Goal: Obtain resource: Download file/media

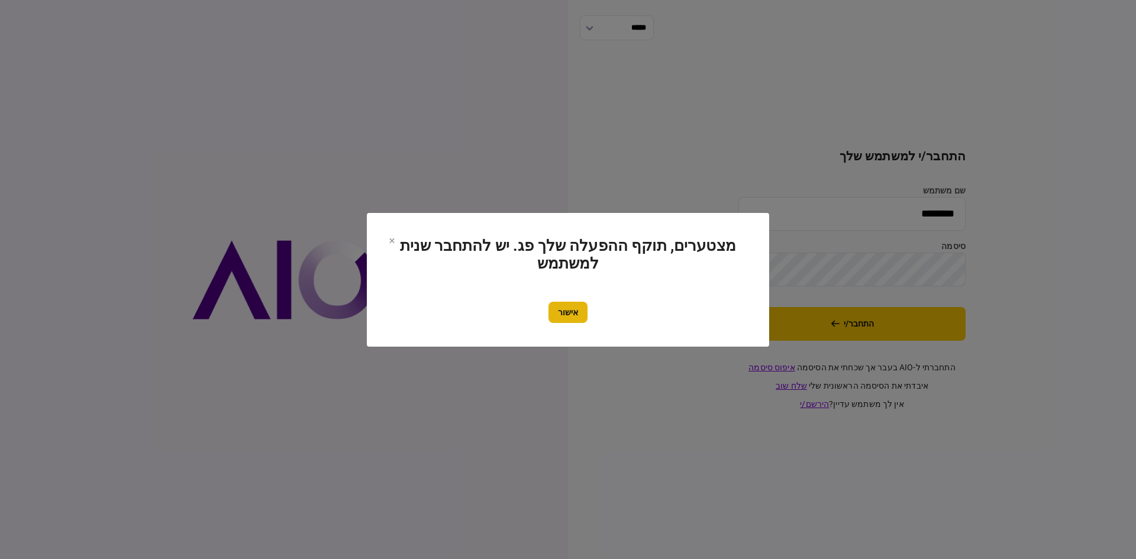
click at [564, 308] on button "אישור" at bounding box center [567, 312] width 39 height 21
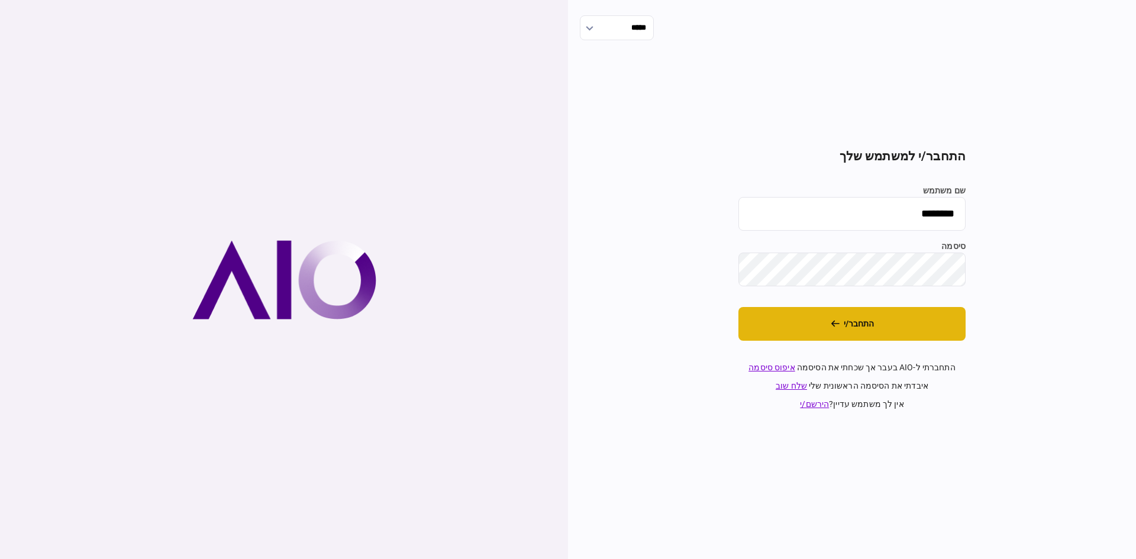
click at [854, 320] on button "התחבר/י" at bounding box center [851, 324] width 227 height 34
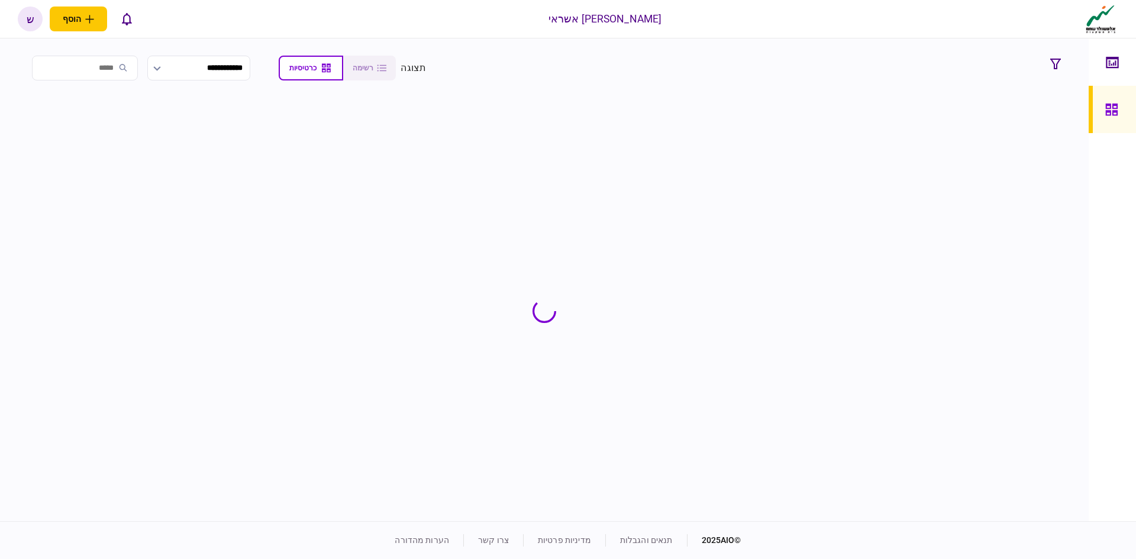
click at [117, 71] on input "search" at bounding box center [85, 68] width 106 height 25
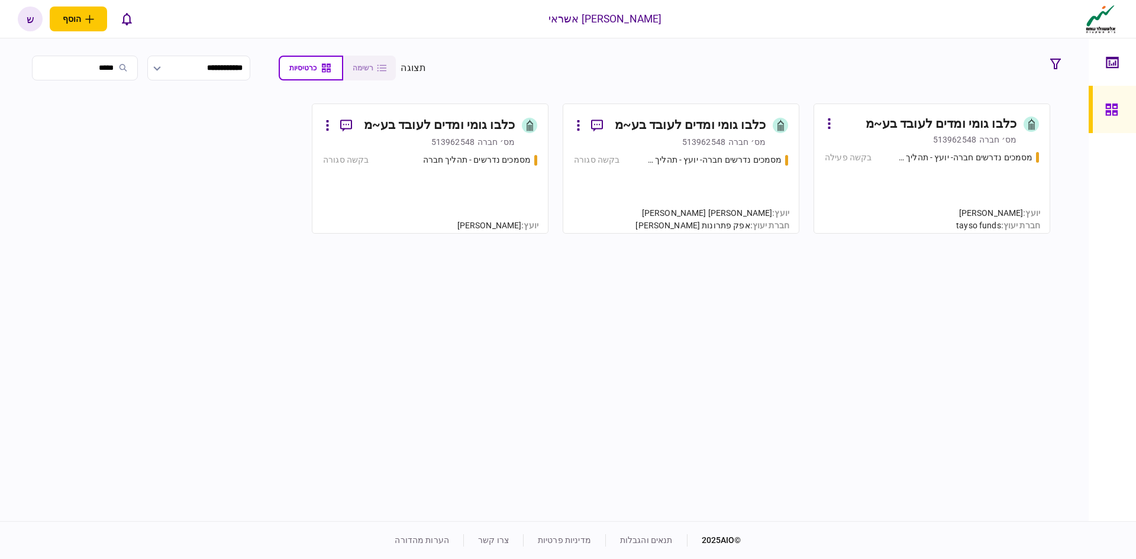
type input "****"
click at [713, 137] on div "513962548" at bounding box center [703, 142] width 43 height 12
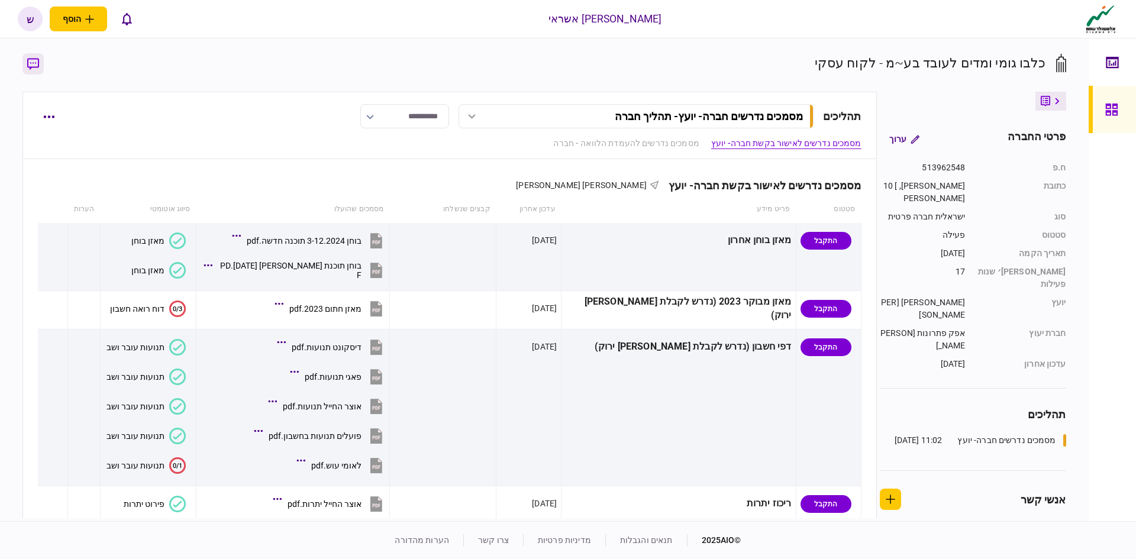
click at [34, 63] on icon "button" at bounding box center [33, 64] width 12 height 12
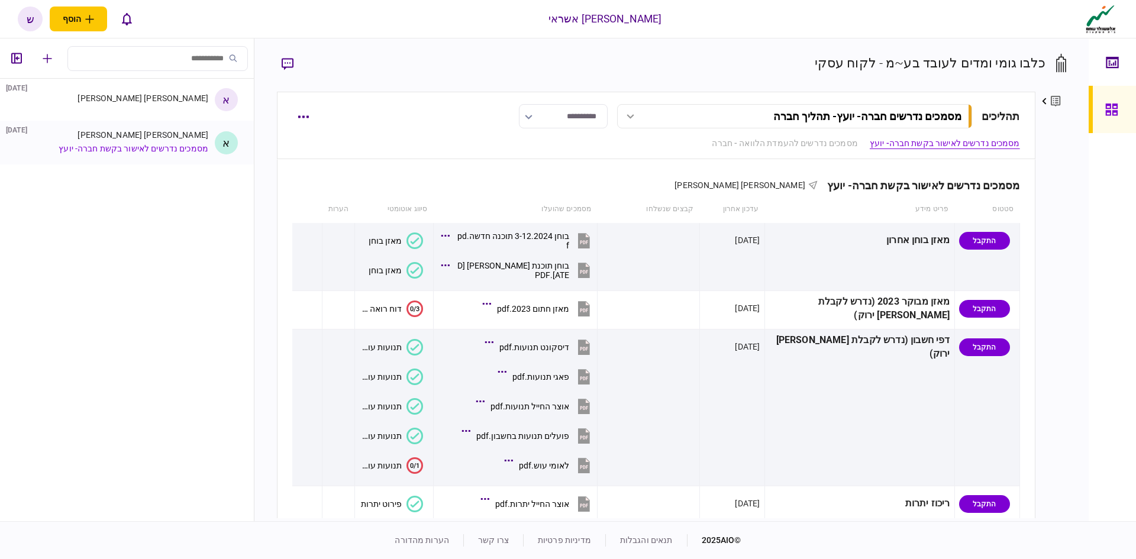
click at [156, 150] on link "מסמכים נדרשים לאישור בקשת חברה- יועץ" at bounding box center [134, 148] width 150 height 9
click at [168, 96] on div "[PERSON_NAME] [PERSON_NAME] [DATE]" at bounding box center [137, 97] width 141 height 9
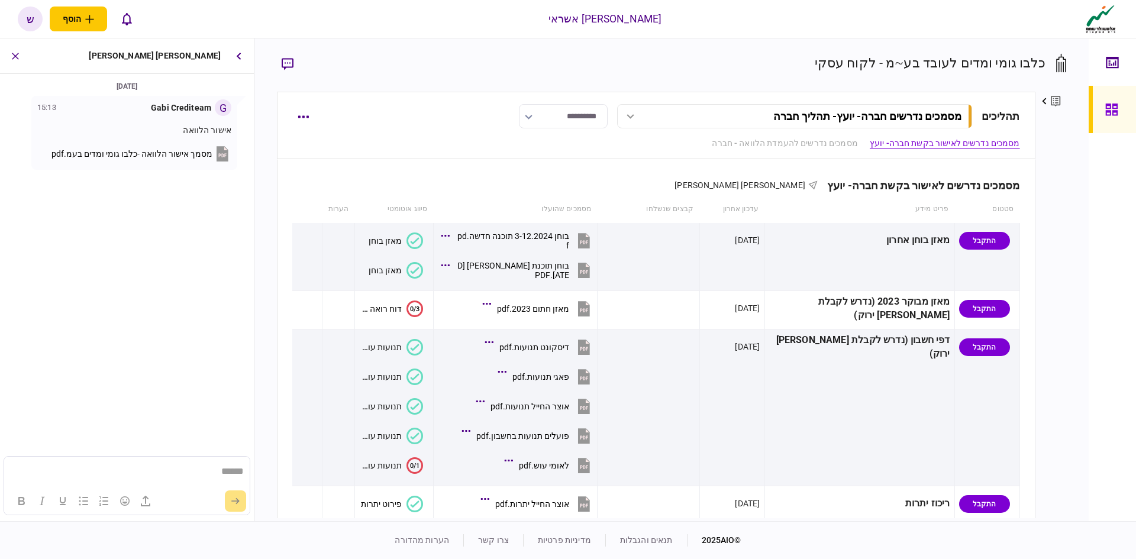
click at [153, 156] on span "מסמך אישור הלוואה -כלבו גומי ומדים בעמ.pdf" at bounding box center [131, 153] width 161 height 9
click at [196, 147] on button "מסמך אישור הלוואה -כלבו גומי ומדים בעמ.pdf" at bounding box center [141, 154] width 180 height 18
